Goal: Entertainment & Leisure: Consume media (video, audio)

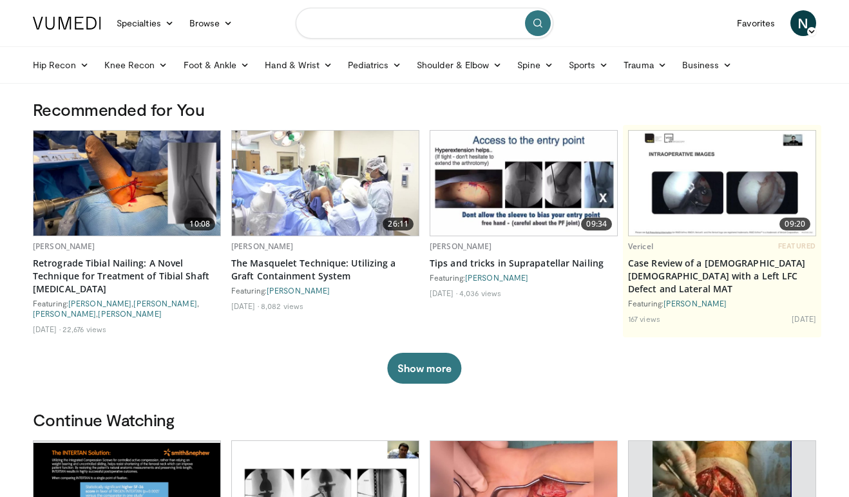
click at [416, 19] on input "Search topics, interventions" at bounding box center [425, 23] width 258 height 31
type input "**********"
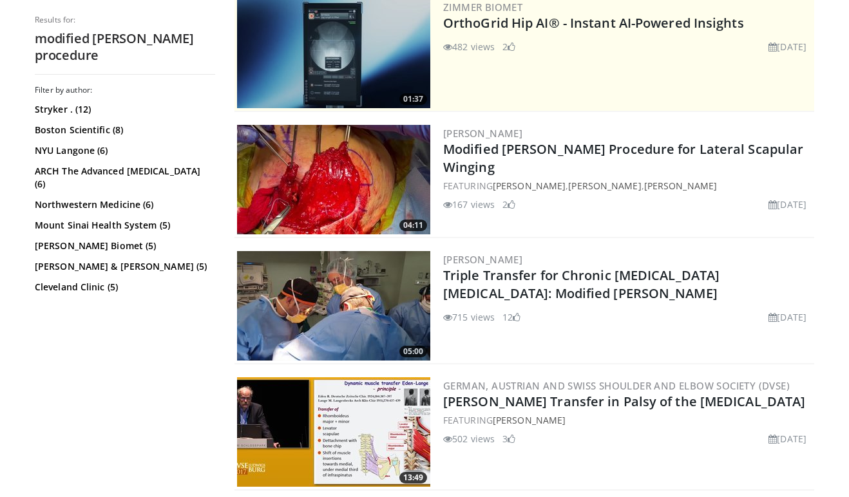
scroll to position [278, 0]
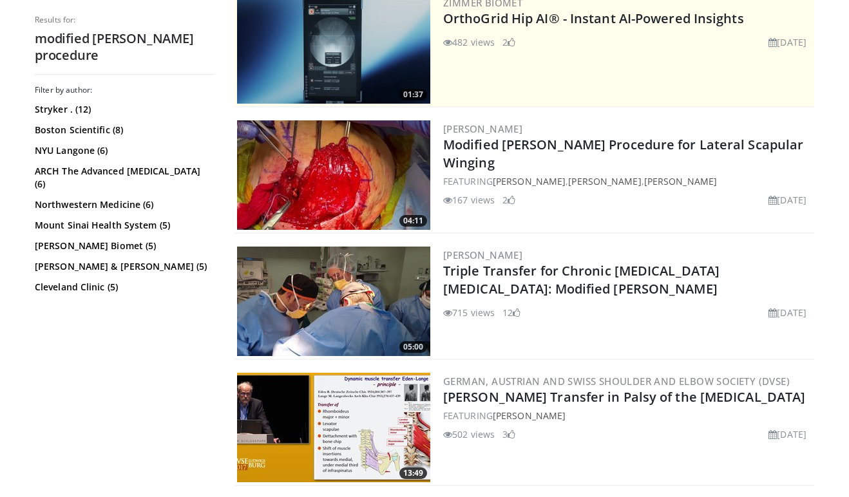
click at [368, 196] on img at bounding box center [333, 175] width 193 height 110
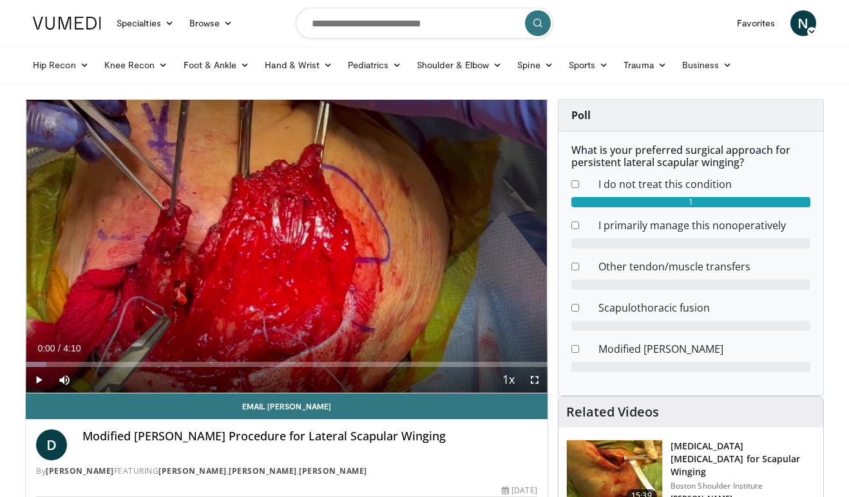
click at [532, 376] on span "Video Player" at bounding box center [535, 380] width 26 height 26
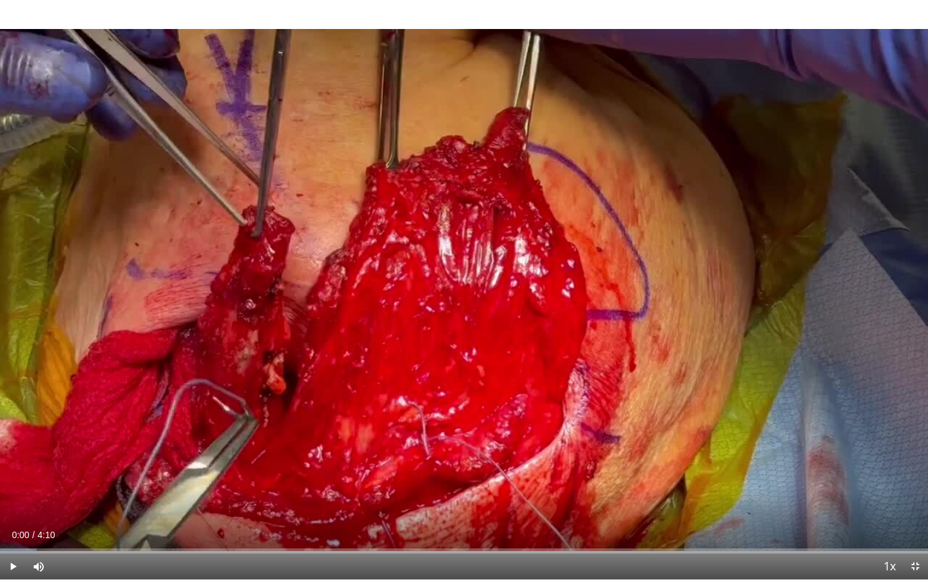
click at [15, 497] on span "Video Player" at bounding box center [13, 566] width 26 height 26
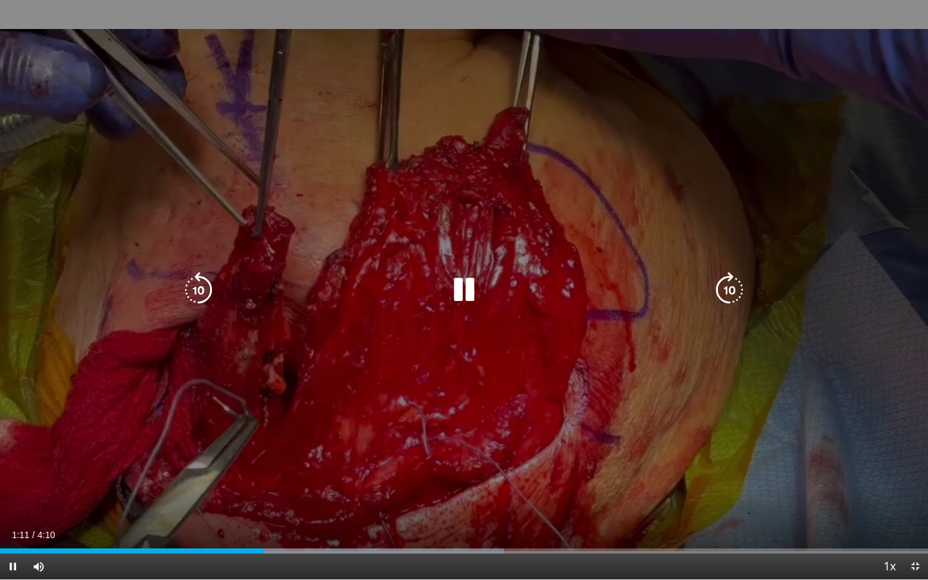
click at [468, 288] on icon "Video Player" at bounding box center [464, 290] width 36 height 36
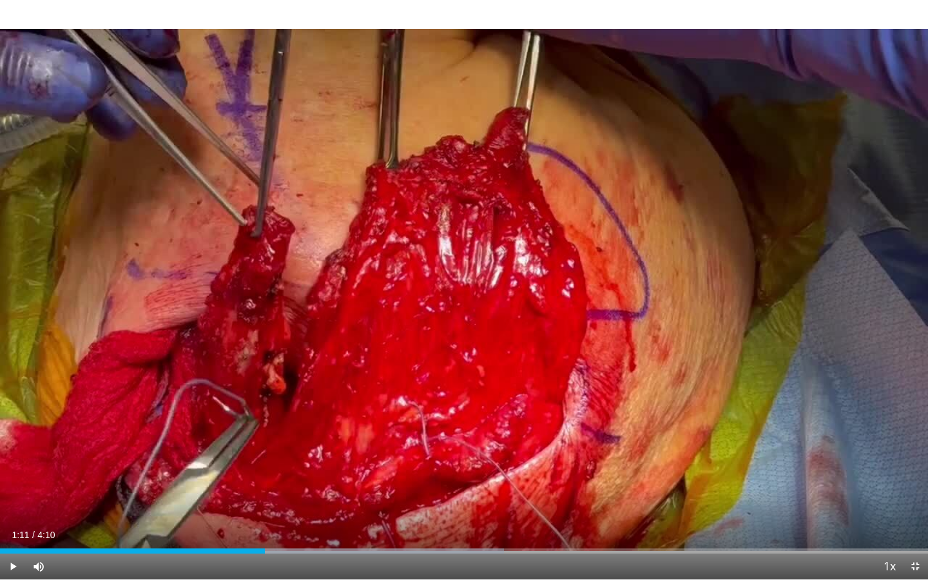
click at [468, 288] on div "10 seconds Tap to unmute" at bounding box center [464, 289] width 928 height 579
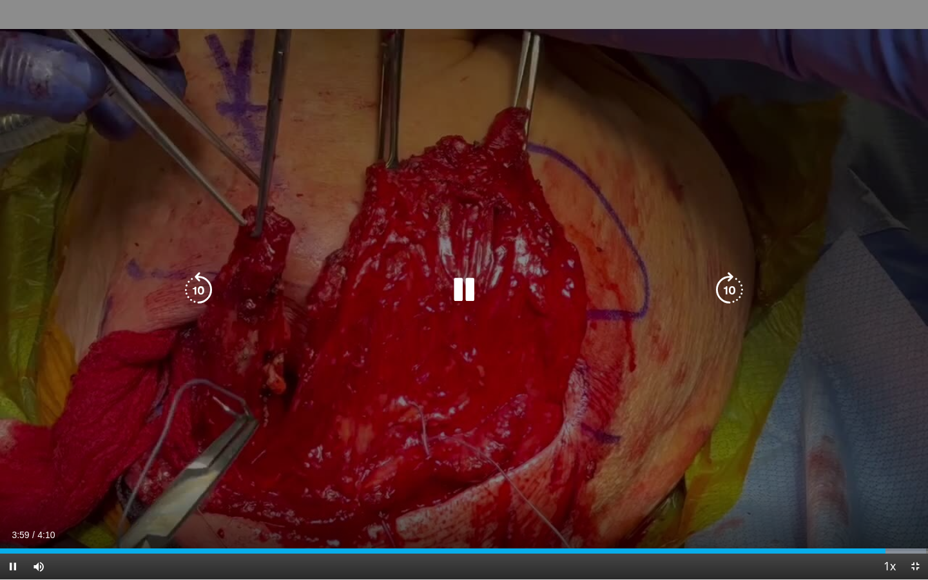
click at [467, 283] on icon "Video Player" at bounding box center [464, 290] width 36 height 36
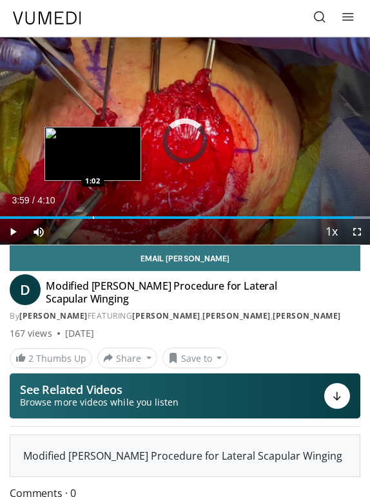
click at [93, 216] on div "Loaded : 100.00% 3:59 1:02" at bounding box center [185, 213] width 370 height 12
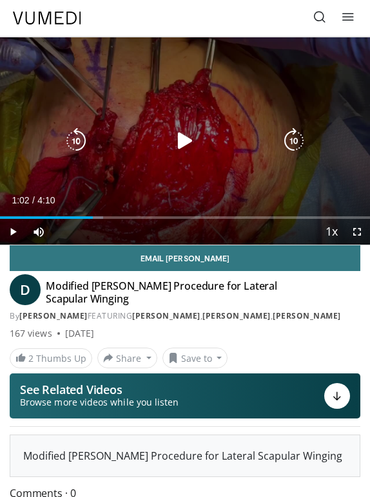
click at [111, 168] on div "10 seconds Tap to unmute" at bounding box center [185, 140] width 370 height 207
click at [108, 172] on div "10 seconds Tap to unmute" at bounding box center [185, 140] width 370 height 207
